Goal: Connect with others: Connect with others

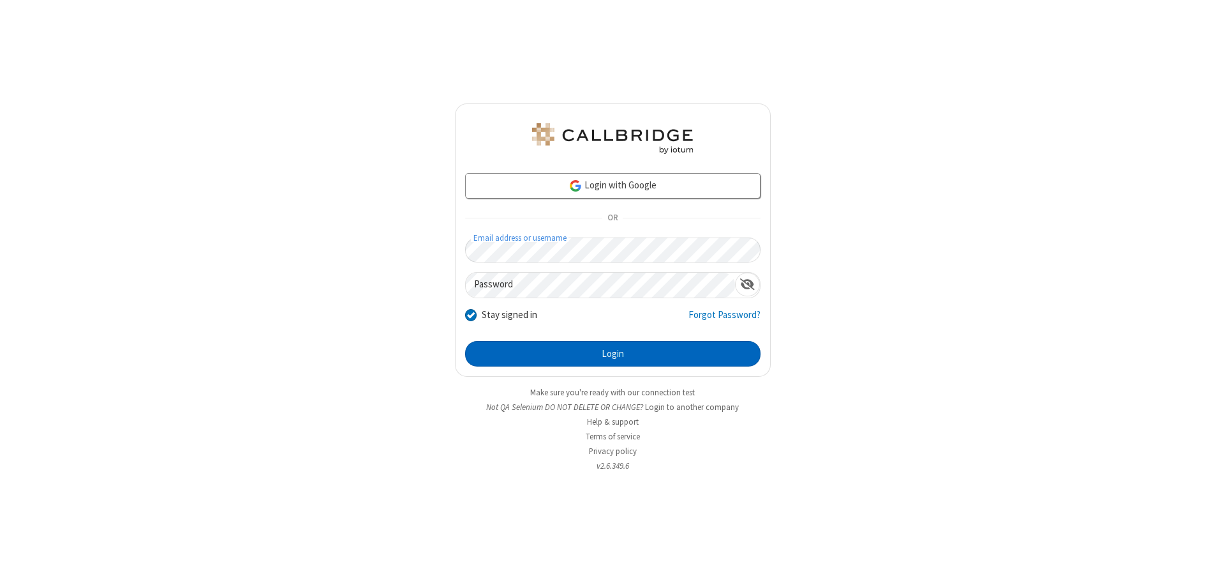
click at [613, 354] on button "Login" at bounding box center [612, 354] width 295 height 26
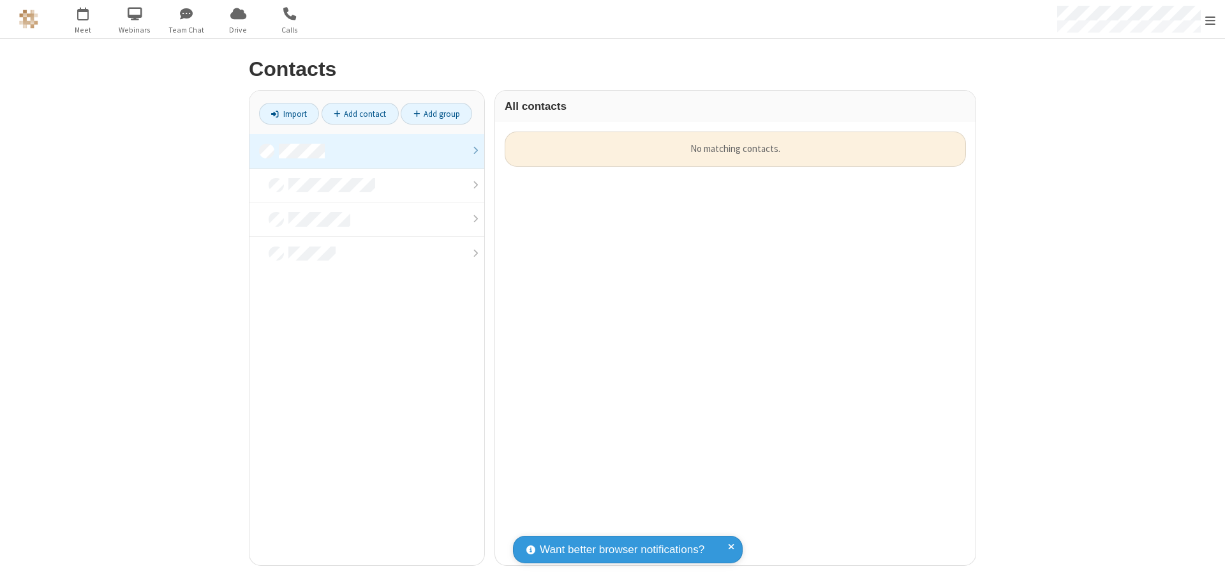
scroll to position [433, 471]
click at [367, 151] on link at bounding box center [367, 151] width 235 height 34
